Goal: Task Accomplishment & Management: Manage account settings

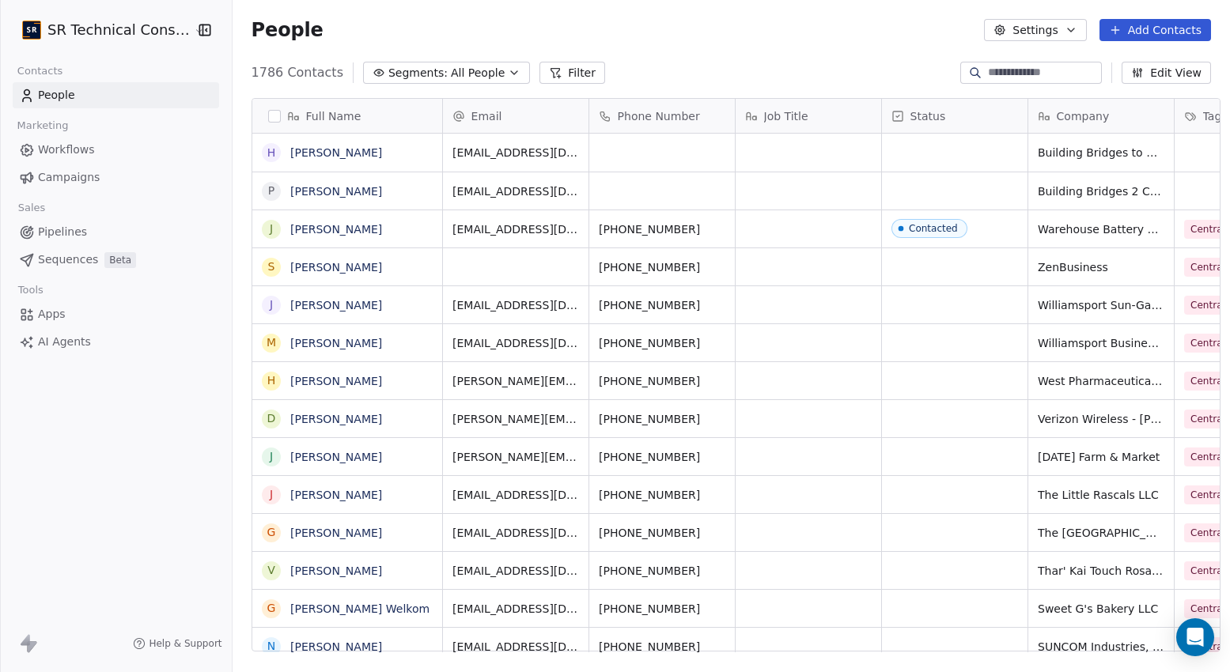
scroll to position [592, 1006]
click at [69, 187] on link "Campaigns" at bounding box center [116, 178] width 206 height 26
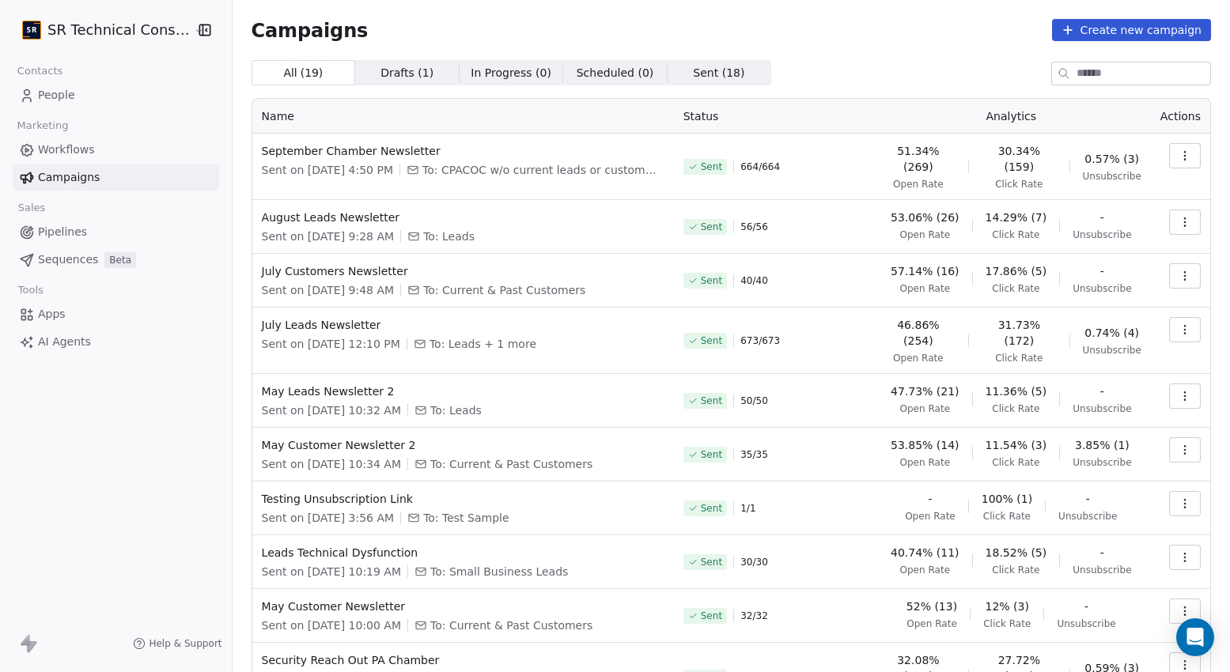
click at [1098, 154] on span "0.57% (3)" at bounding box center [1112, 159] width 55 height 16
click at [1123, 151] on span "0.57% (3)" at bounding box center [1112, 159] width 55 height 16
click at [39, 33] on html "SR Technical Consultants Contacts People Marketing Workflows Campaigns Sales Pi…" at bounding box center [615, 336] width 1230 height 672
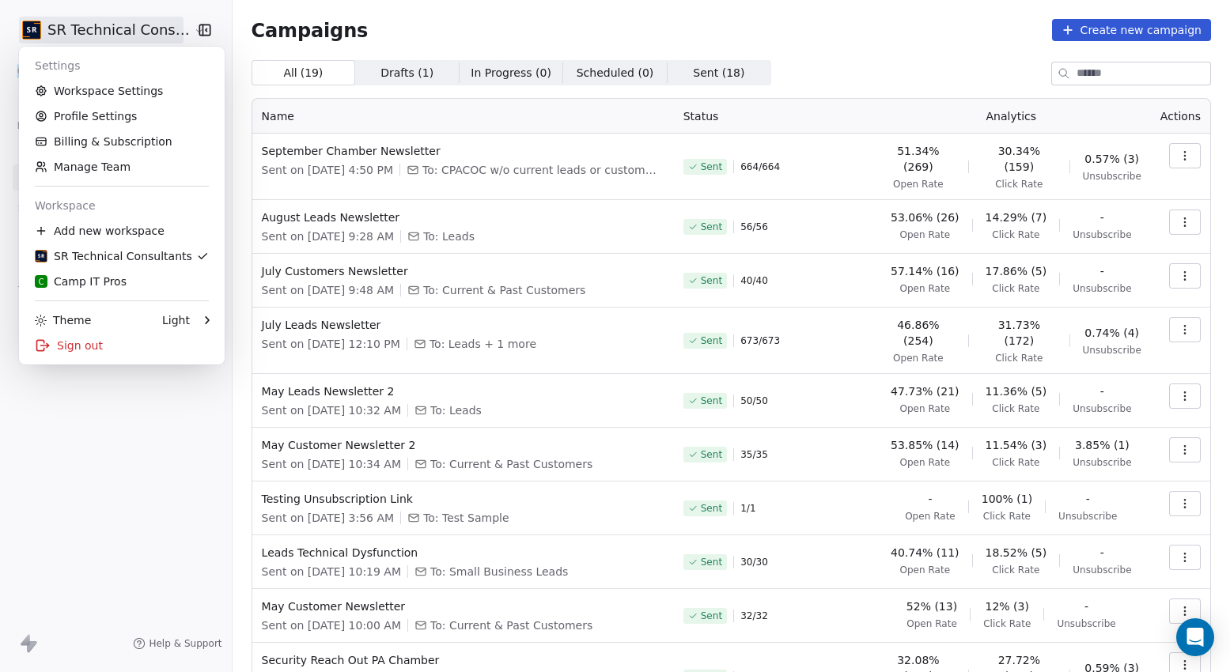
click at [39, 33] on html "SR Technical Consultants Contacts People Marketing Workflows Campaigns Sales Pi…" at bounding box center [615, 336] width 1230 height 672
click at [67, 89] on link "Workspace Settings" at bounding box center [121, 90] width 193 height 25
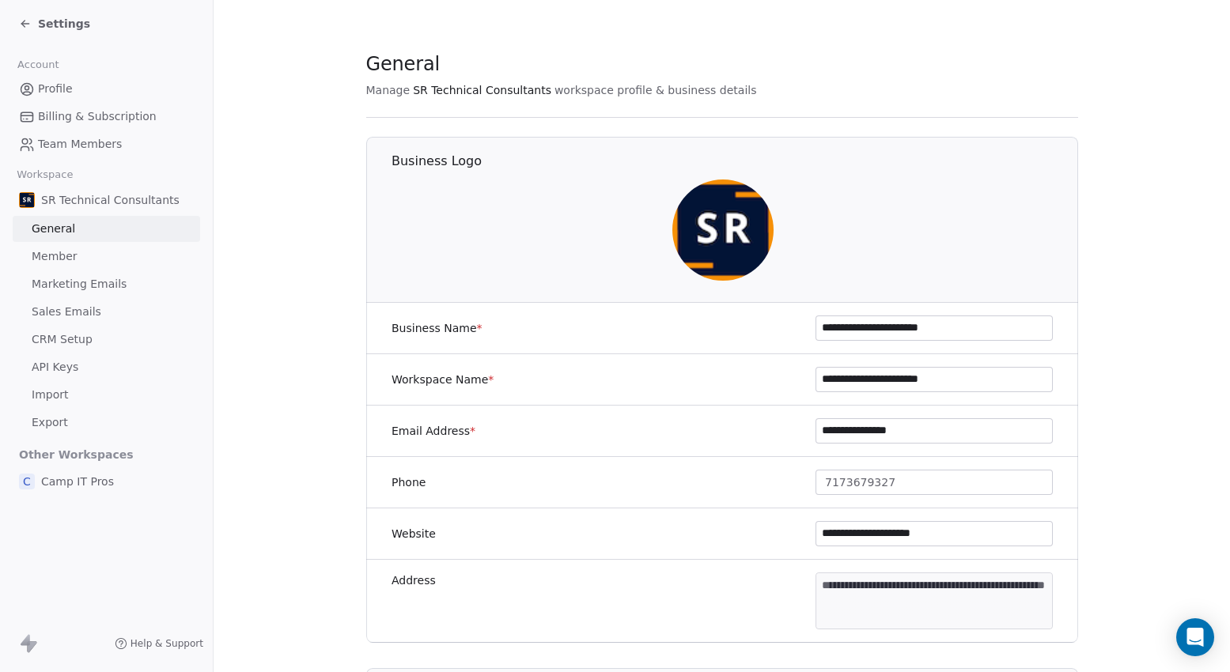
click at [78, 286] on span "Marketing Emails" at bounding box center [79, 284] width 95 height 17
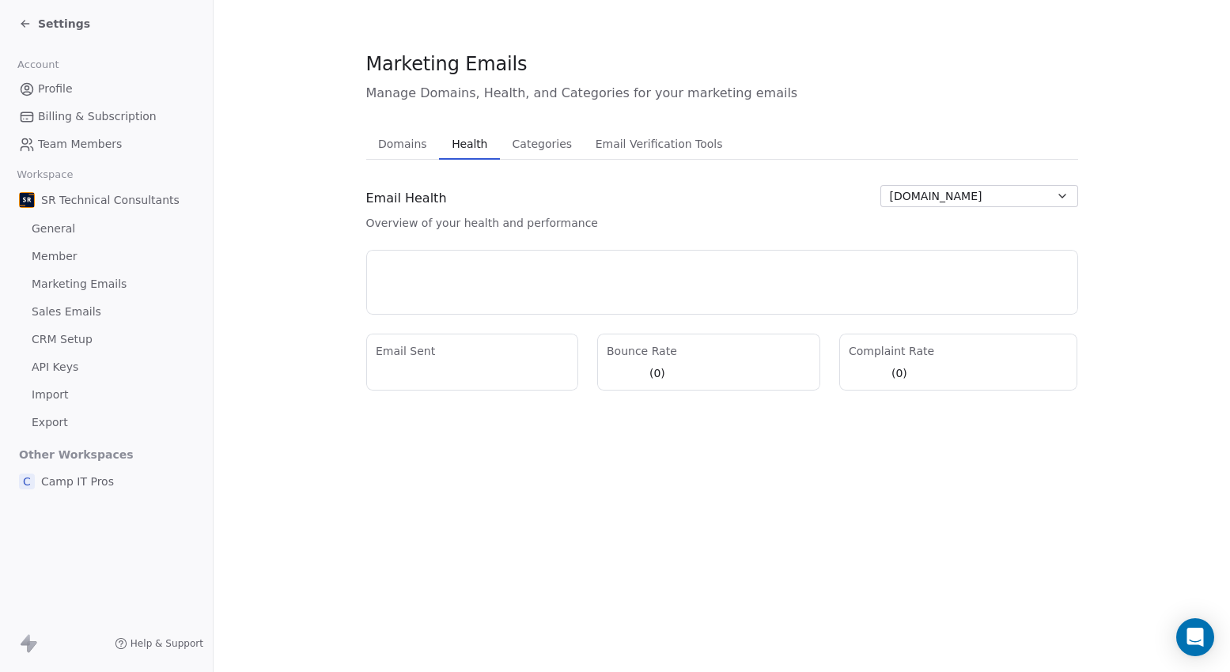
click at [483, 146] on span "Health" at bounding box center [469, 144] width 48 height 22
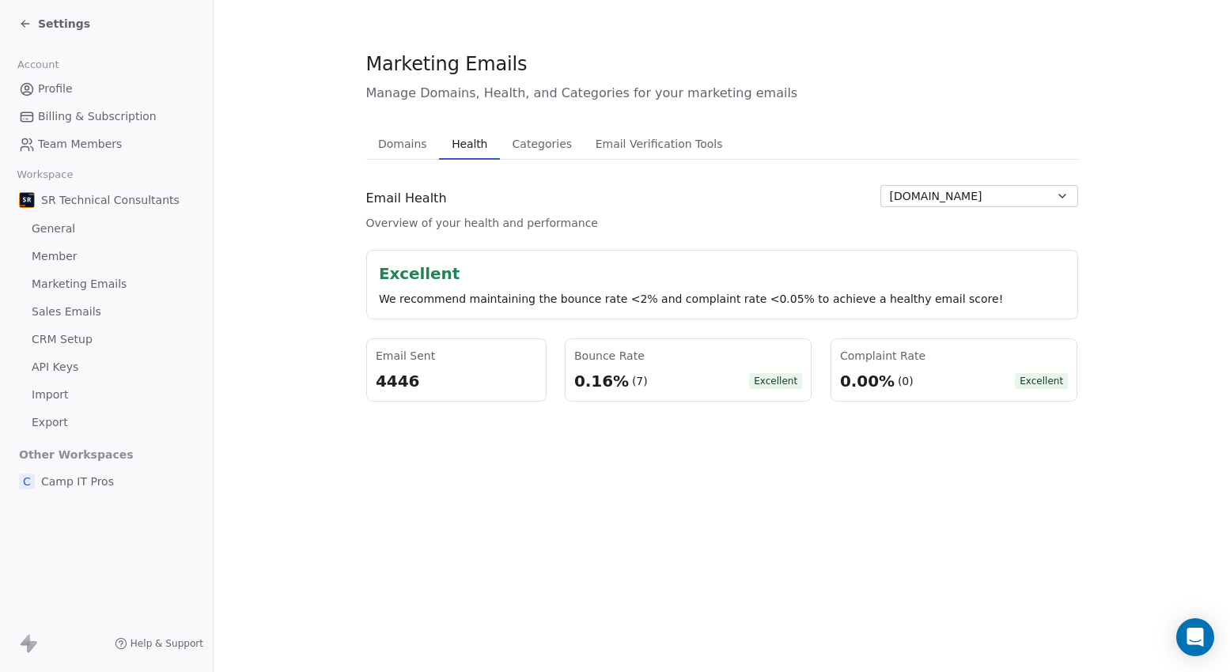
click at [45, 21] on span "Settings" at bounding box center [64, 24] width 52 height 16
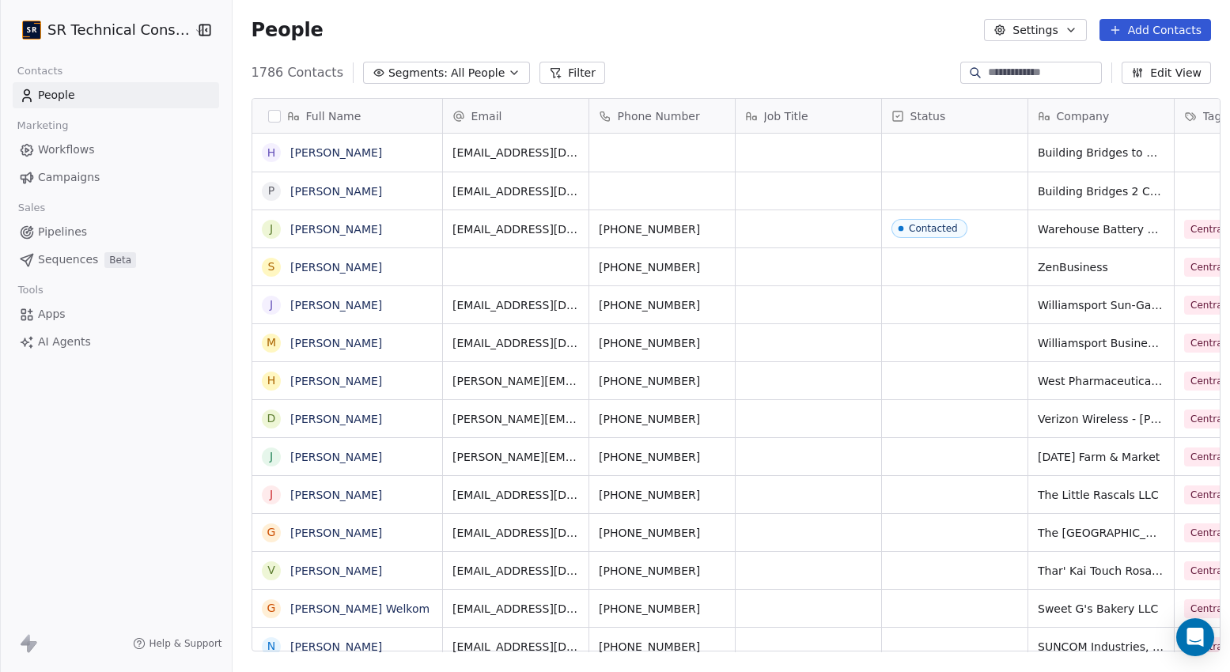
scroll to position [592, 1006]
click at [989, 76] on input at bounding box center [1043, 73] width 111 height 16
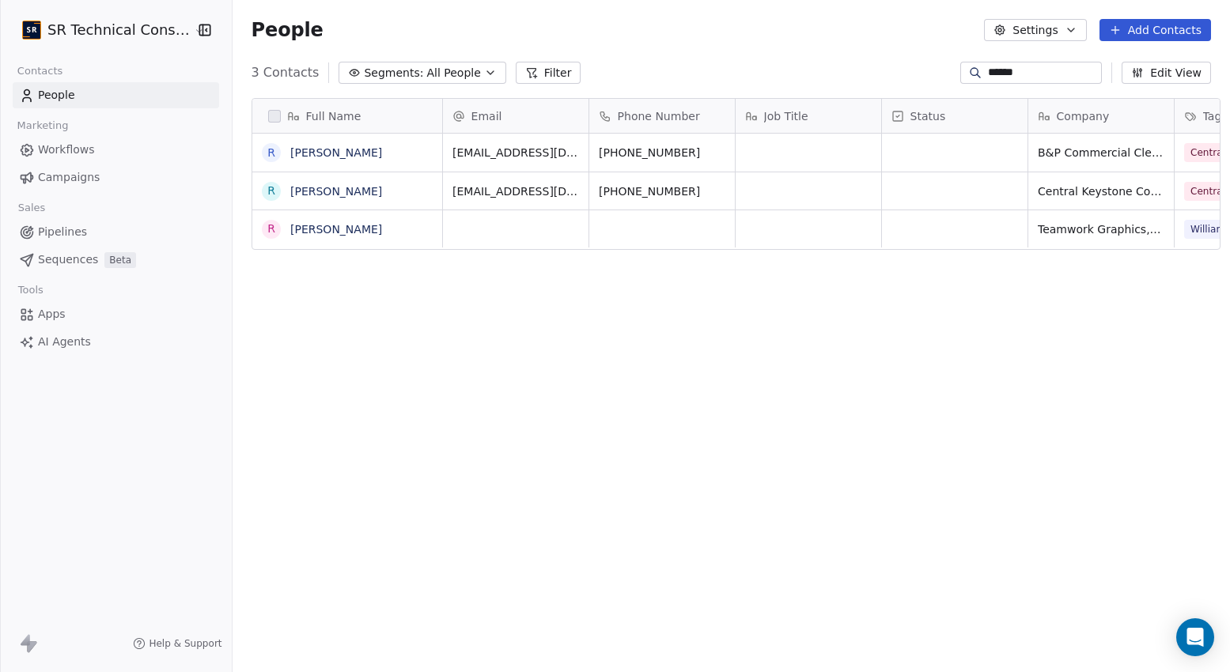
type input "******"
click at [654, 152] on icon "grid" at bounding box center [660, 150] width 13 height 13
